Goal: Use online tool/utility: Utilize a website feature to perform a specific function

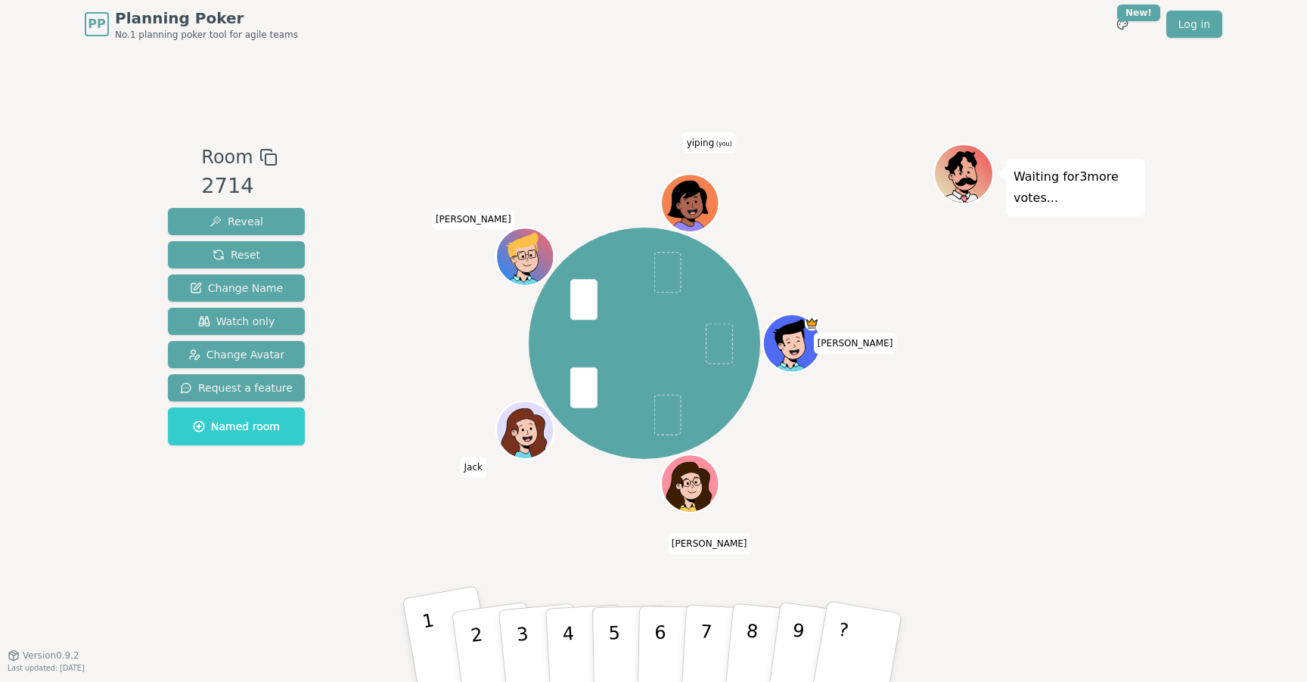
click at [426, 648] on button "1" at bounding box center [450, 648] width 95 height 125
click at [484, 625] on button "2" at bounding box center [494, 648] width 90 height 123
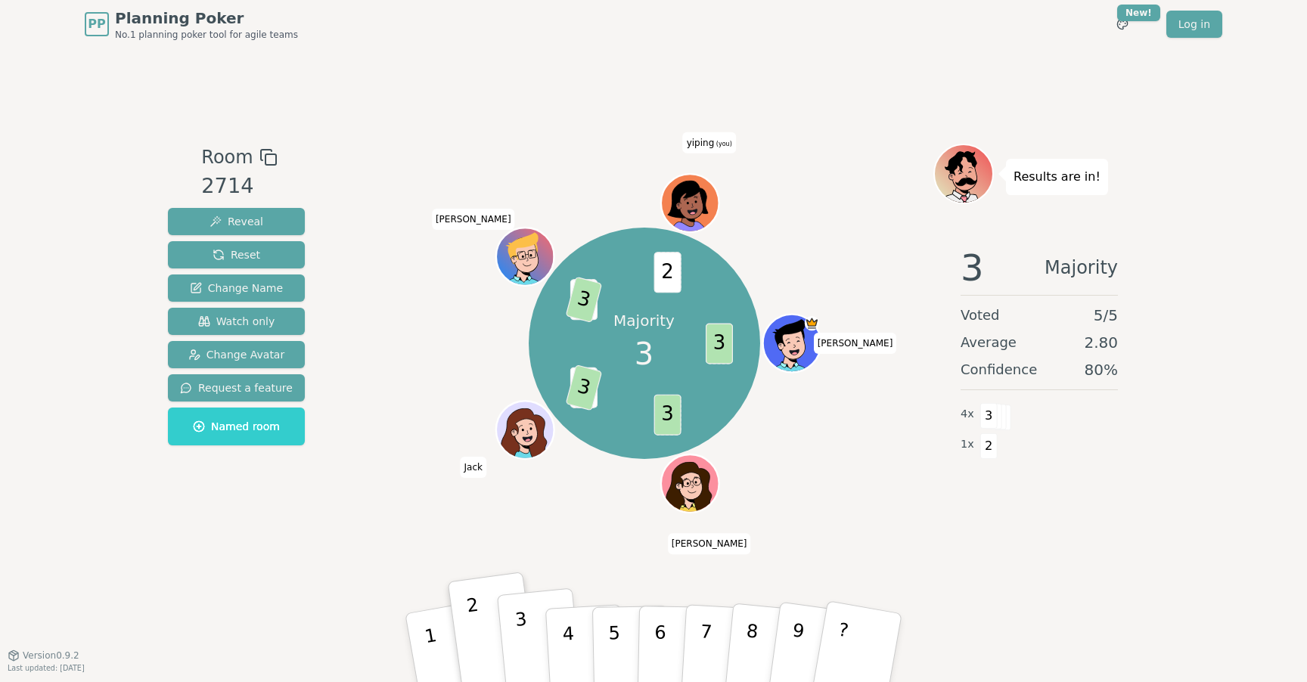
click at [528, 639] on button "3" at bounding box center [540, 649] width 86 height 120
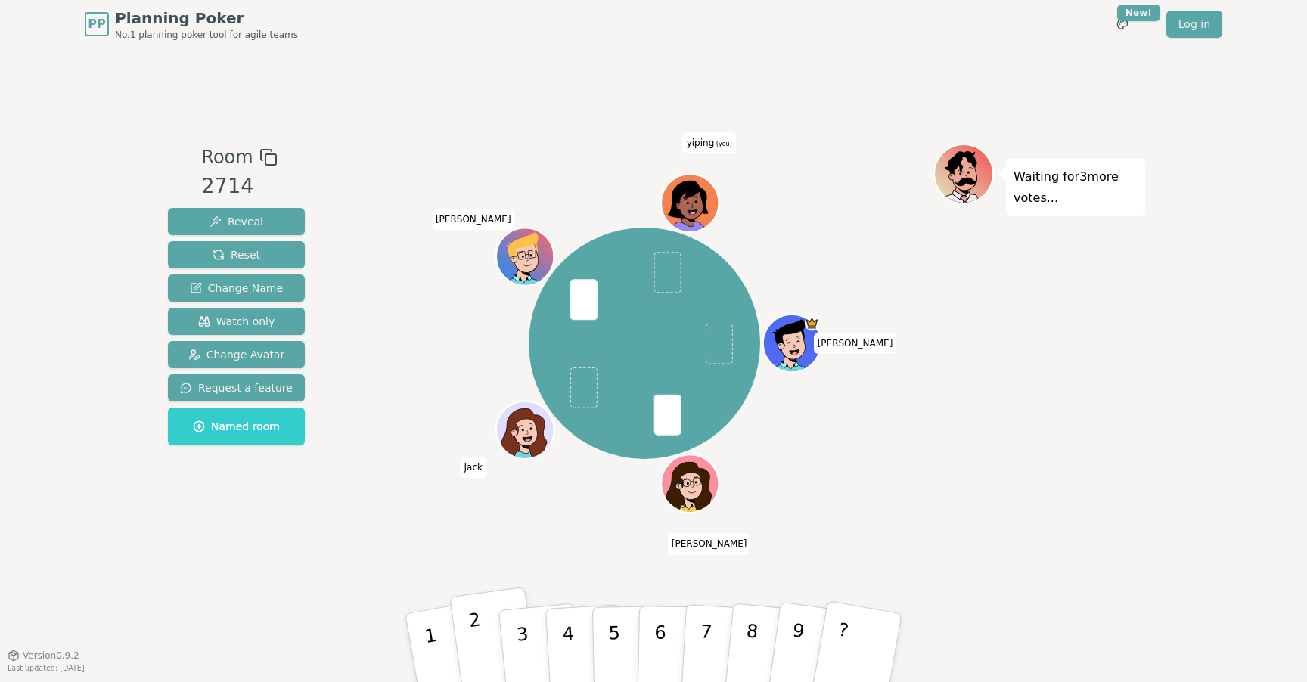
click at [492, 637] on button "2" at bounding box center [494, 648] width 90 height 123
click at [425, 634] on p "1" at bounding box center [434, 651] width 26 height 82
click at [437, 639] on button "1" at bounding box center [450, 648] width 95 height 125
click at [472, 641] on p "2" at bounding box center [479, 650] width 23 height 82
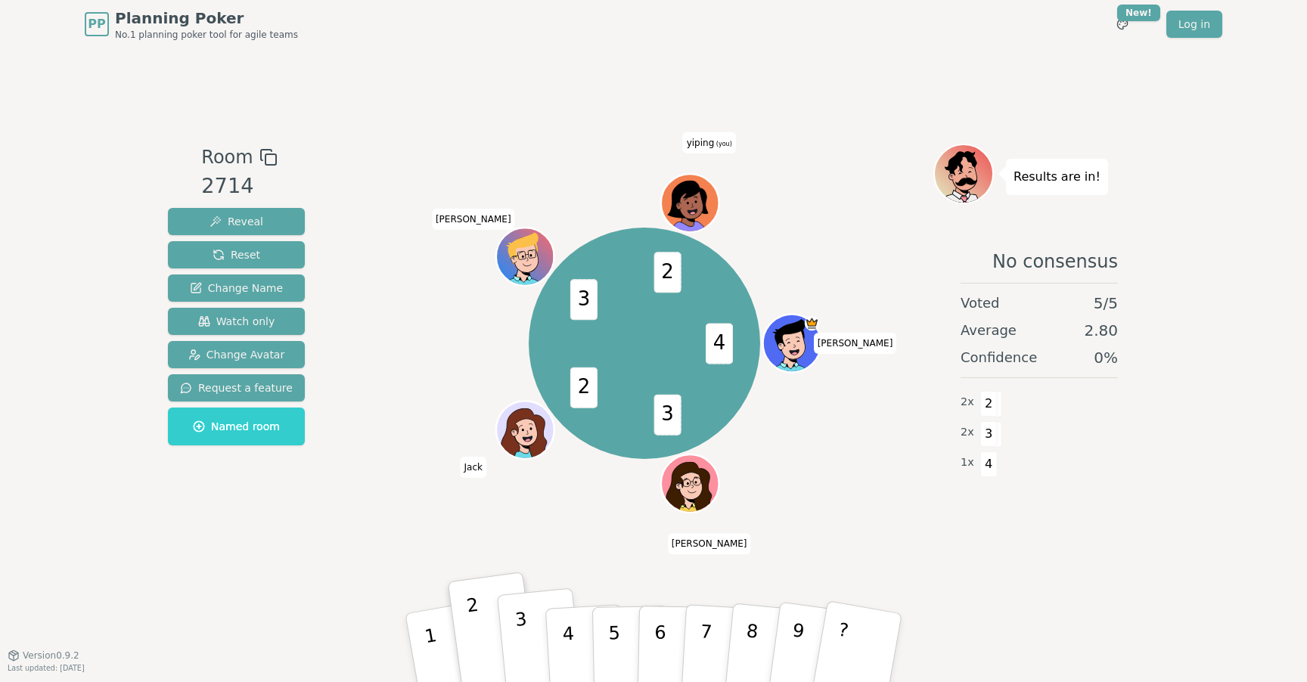
click at [520, 644] on p "3" at bounding box center [524, 650] width 20 height 82
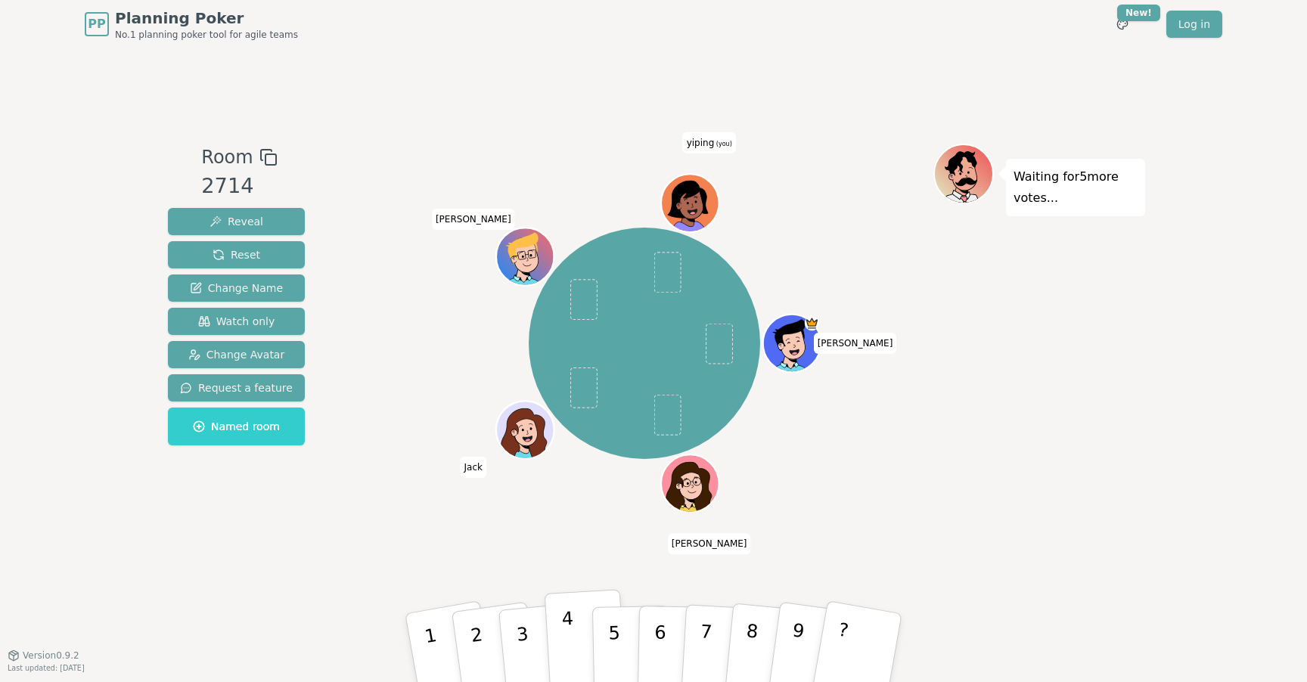
click at [570, 639] on p "4" at bounding box center [569, 649] width 17 height 82
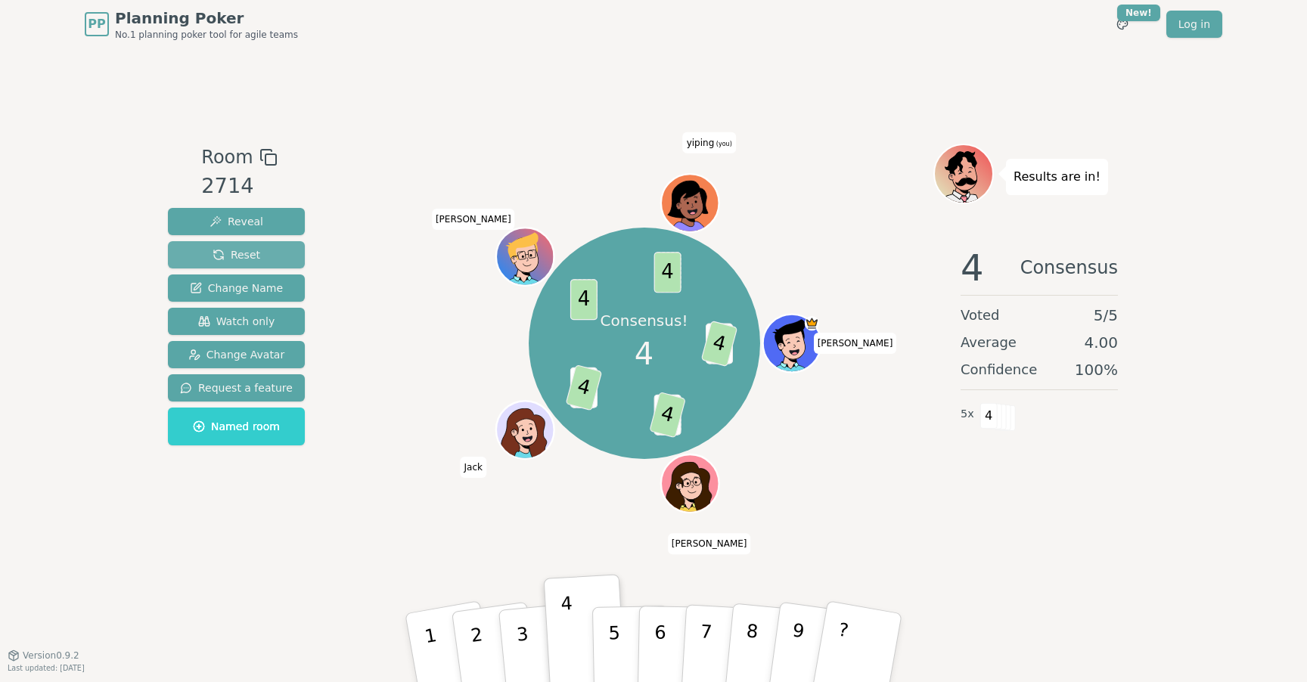
click at [253, 253] on span "Reset" at bounding box center [237, 254] width 48 height 15
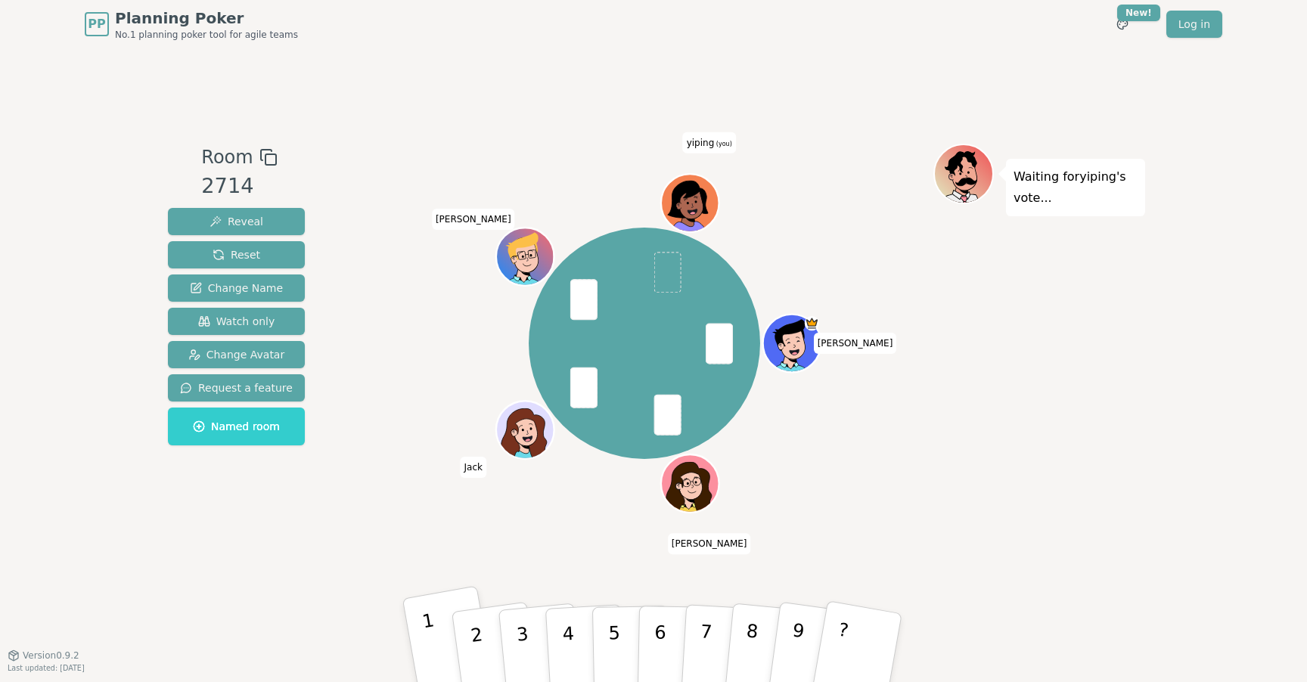
click at [426, 632] on p "1" at bounding box center [434, 651] width 26 height 82
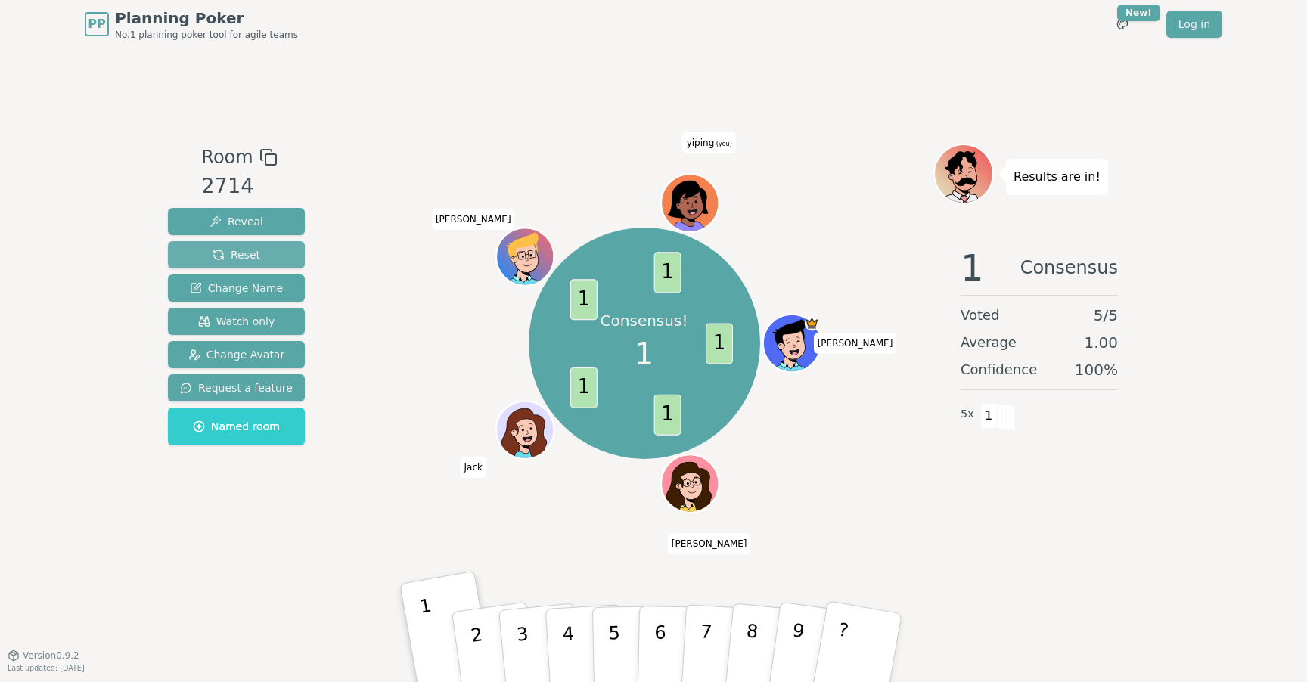
click at [253, 259] on span "Reset" at bounding box center [237, 254] width 48 height 15
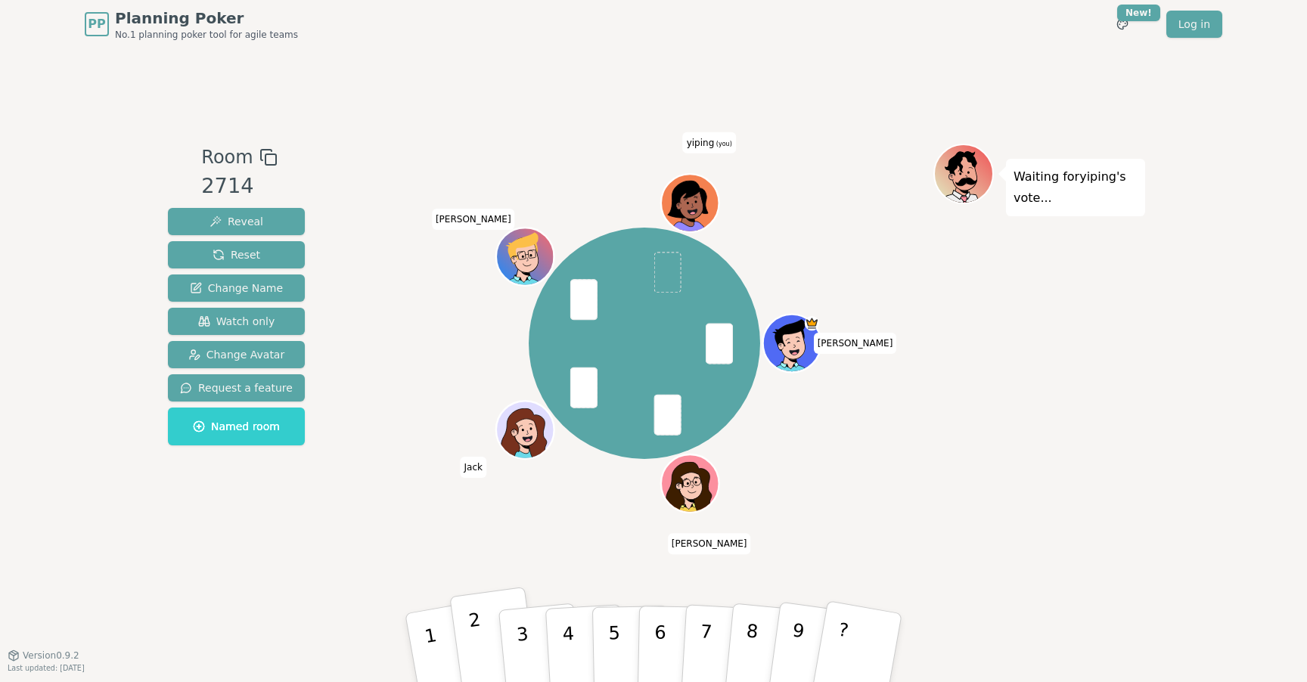
click at [464, 628] on button "2" at bounding box center [494, 648] width 90 height 123
